Goal: Information Seeking & Learning: Learn about a topic

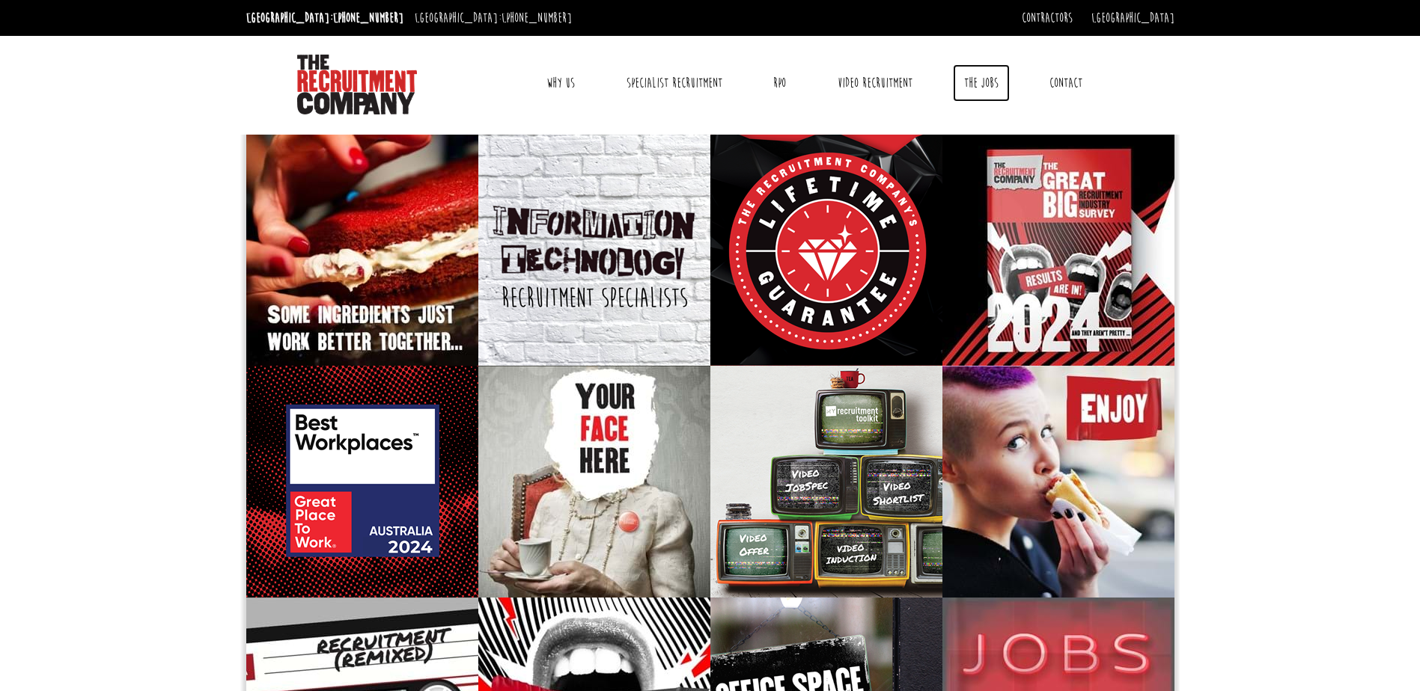
click at [981, 81] on link "The Jobs" at bounding box center [981, 82] width 57 height 37
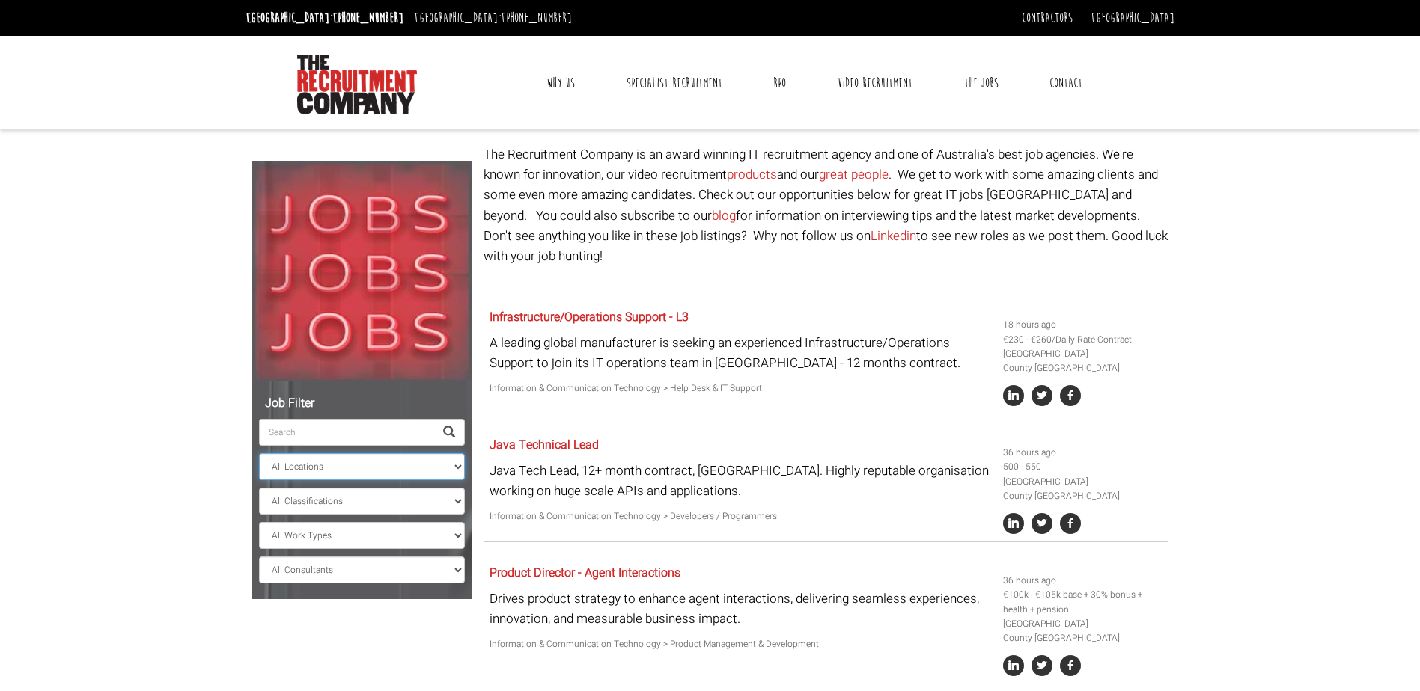
click at [459, 468] on select "All Locations [GEOGRAPHIC_DATA] [GEOGRAPHIC_DATA] [GEOGRAPHIC_DATA] [GEOGRAPHIC…" at bounding box center [362, 467] width 206 height 27
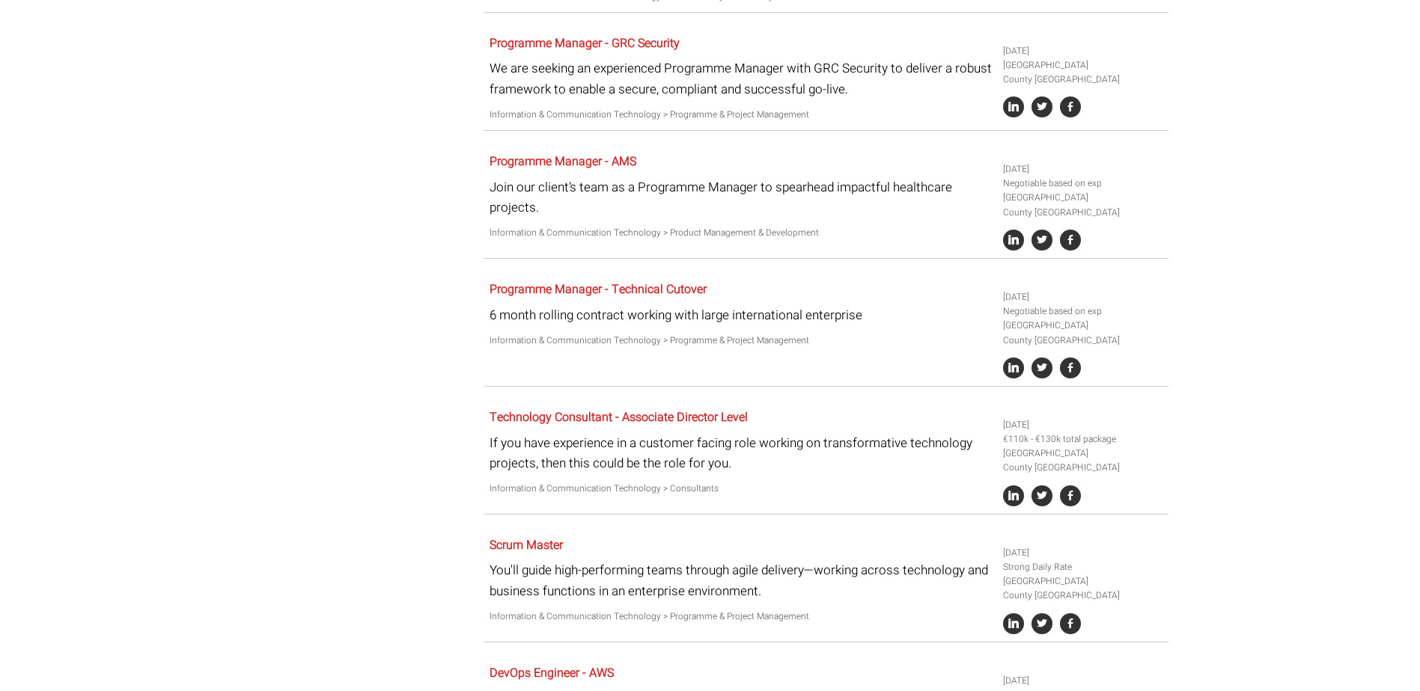
scroll to position [2470, 0]
click at [686, 432] on p "If you have experience in a customer facing role working on transformative tech…" at bounding box center [740, 452] width 502 height 40
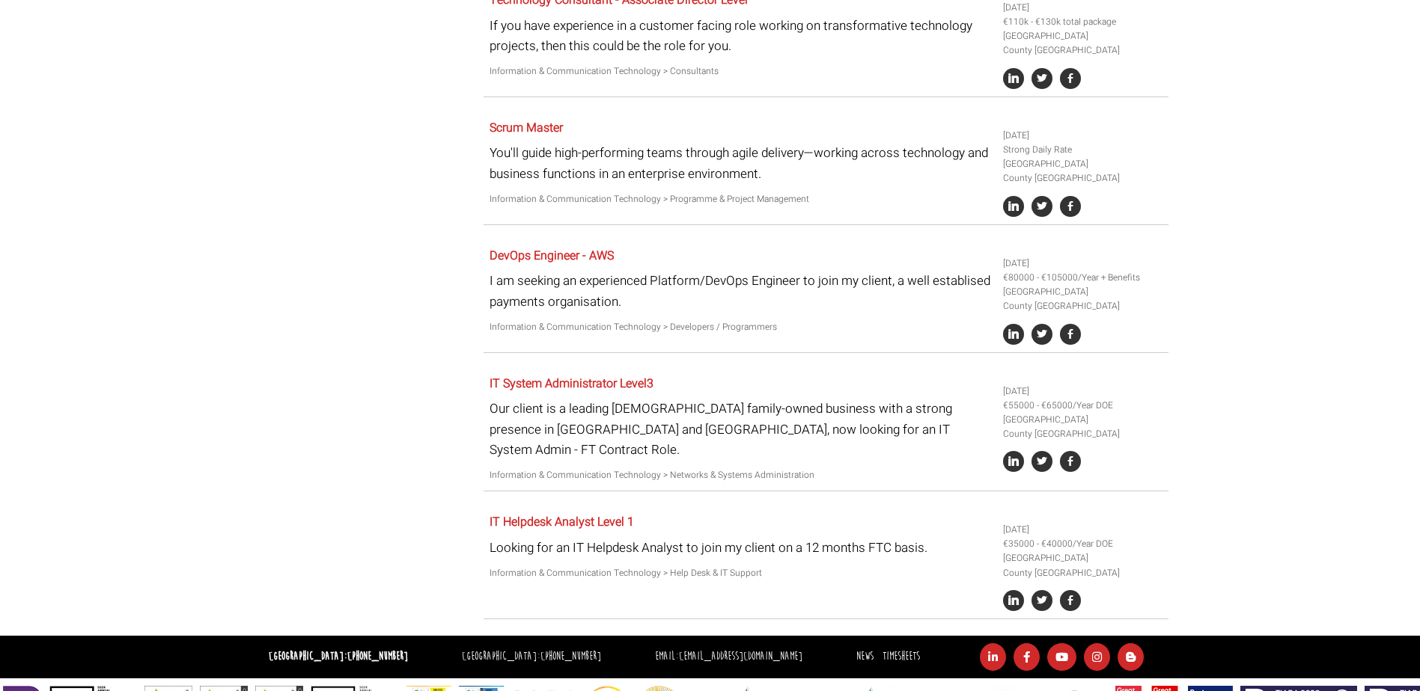
scroll to position [2909, 0]
